Goal: Ask a question

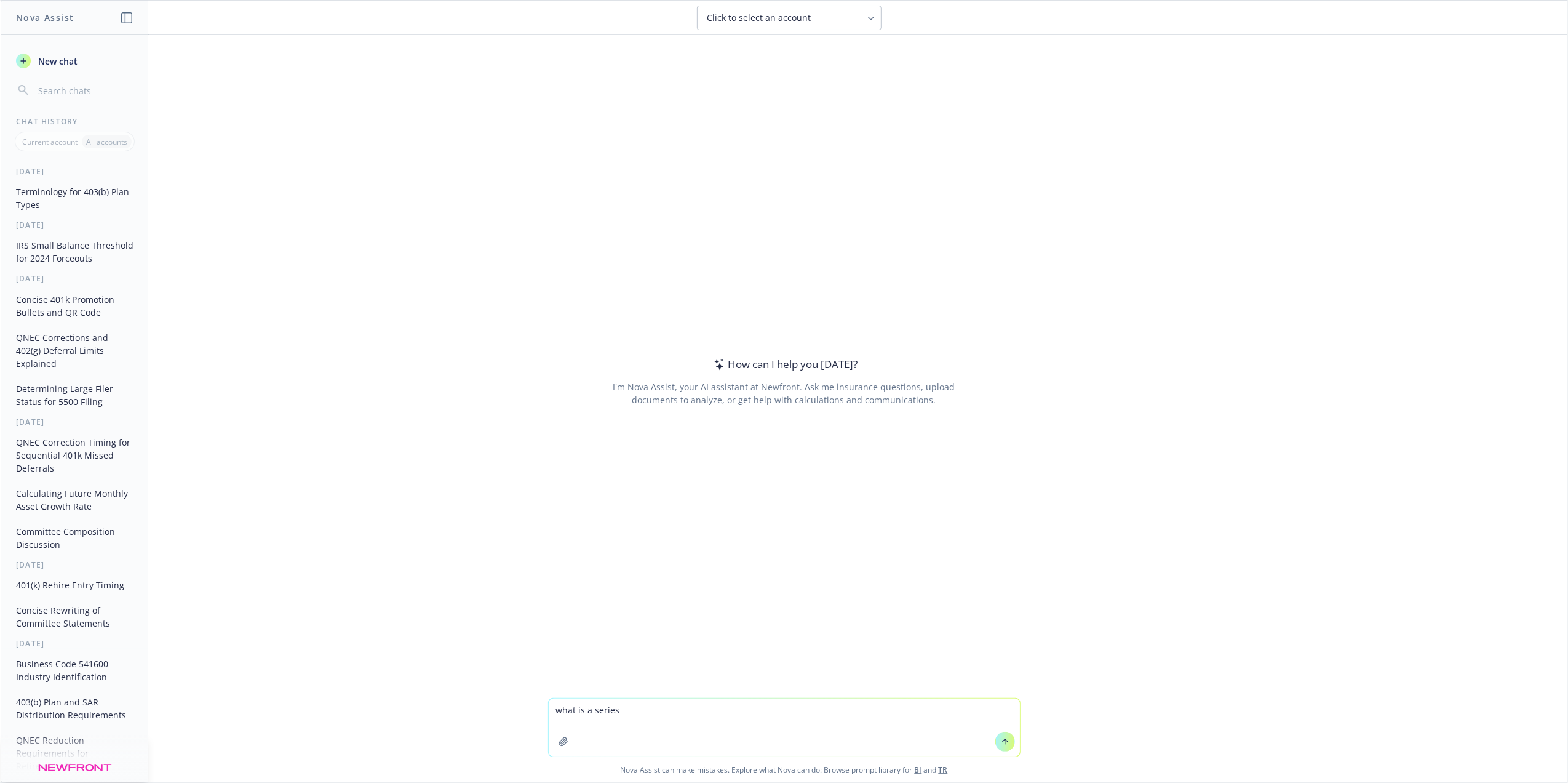
type textarea "what is a series B"
